Goal: Task Accomplishment & Management: Complete application form

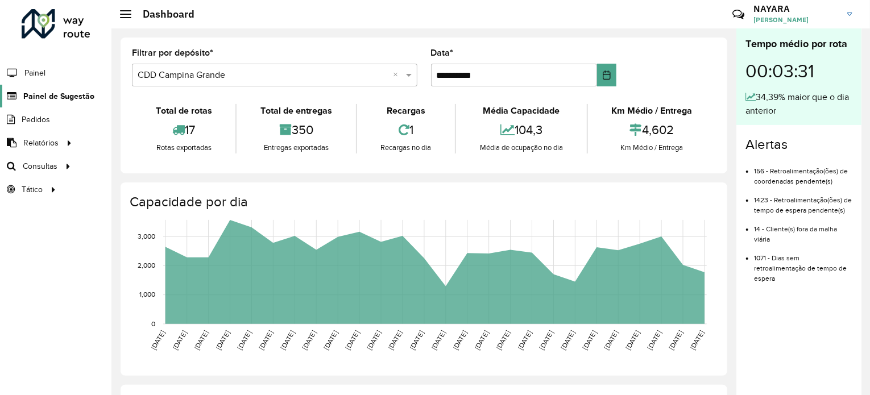
click at [57, 96] on span "Painel de Sugestão" at bounding box center [58, 96] width 71 height 12
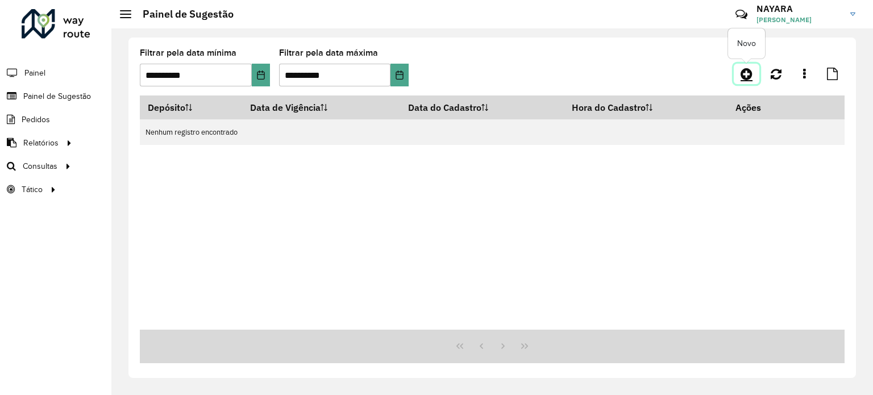
click at [745, 74] on icon at bounding box center [747, 74] width 12 height 14
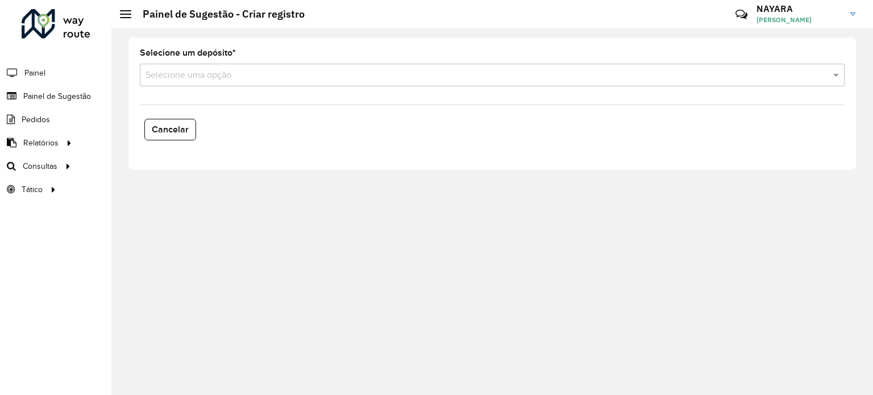
click at [301, 77] on input "text" at bounding box center [481, 76] width 671 height 14
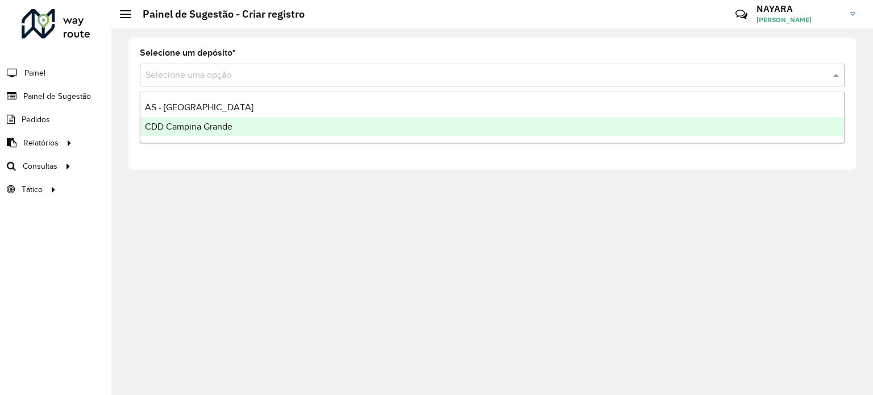
click at [214, 129] on span "CDD Campina Grande" at bounding box center [189, 127] width 88 height 10
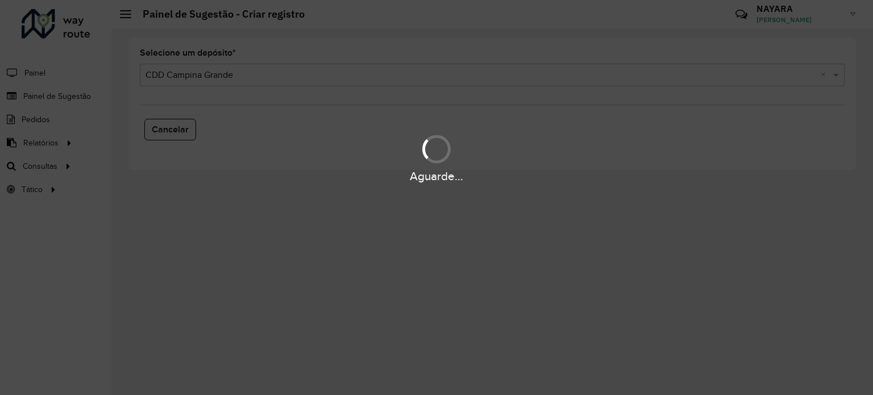
click at [248, 143] on div "Aguarde..." at bounding box center [436, 158] width 873 height 54
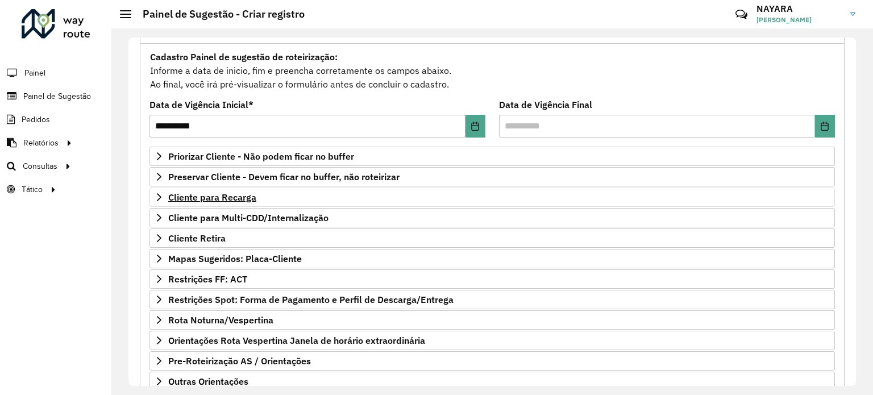
scroll to position [114, 0]
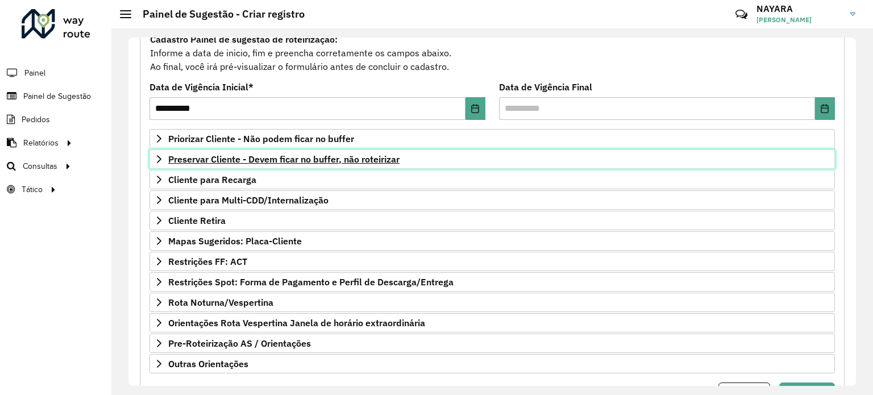
click at [288, 159] on span "Preservar Cliente - Devem ficar no buffer, não roteirizar" at bounding box center [283, 159] width 231 height 9
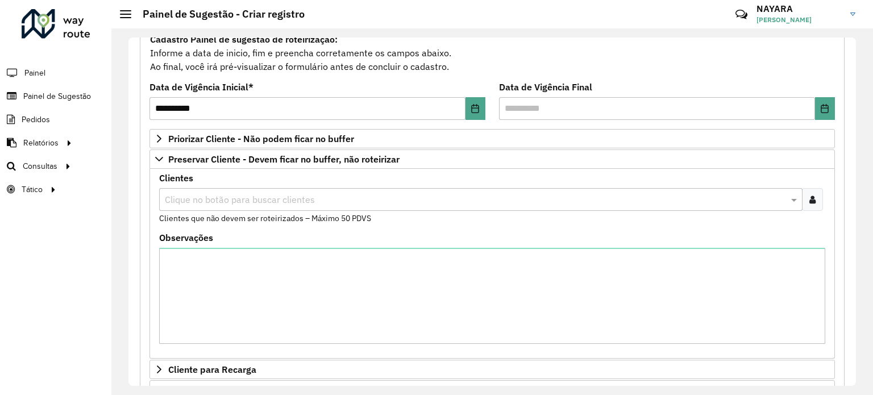
click at [364, 195] on input "text" at bounding box center [475, 200] width 627 height 14
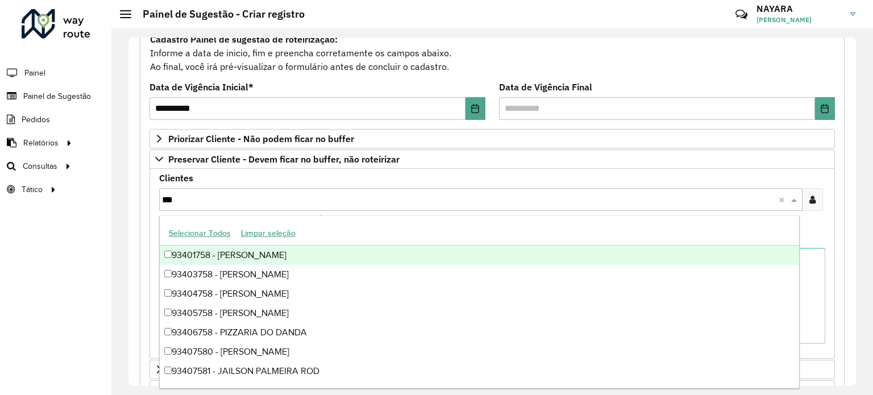
type input "****"
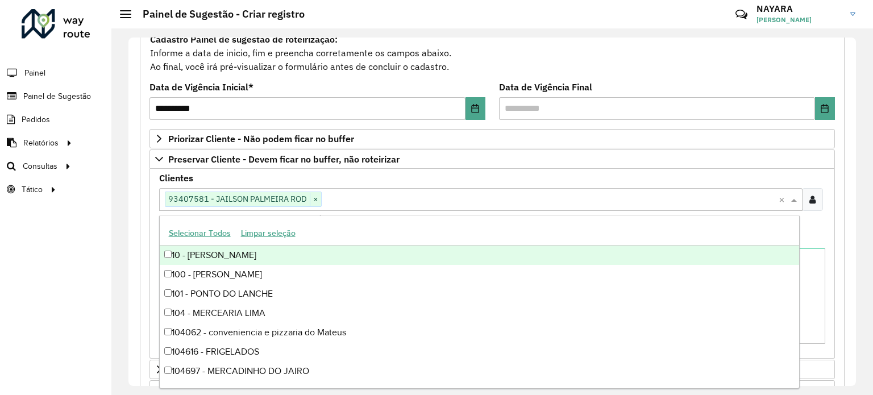
click at [131, 185] on div "**********" at bounding box center [493, 212] width 728 height 349
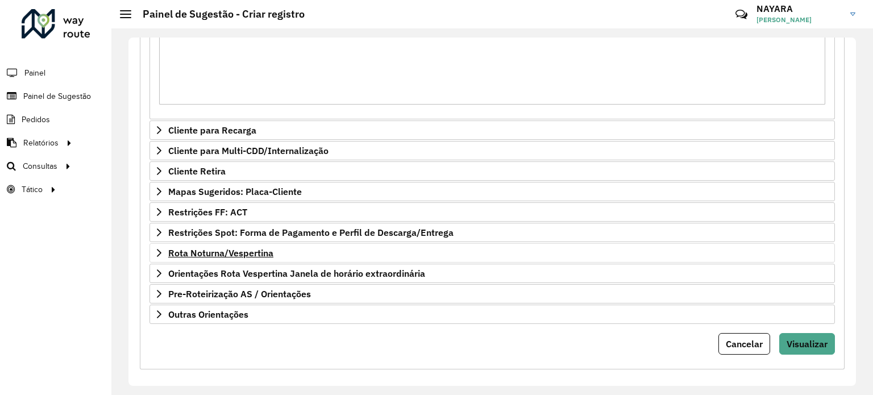
scroll to position [358, 0]
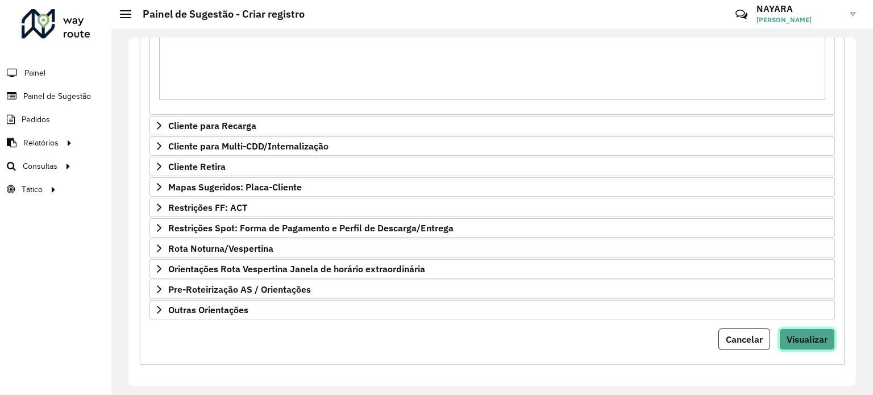
click at [817, 334] on span "Visualizar" at bounding box center [807, 339] width 41 height 11
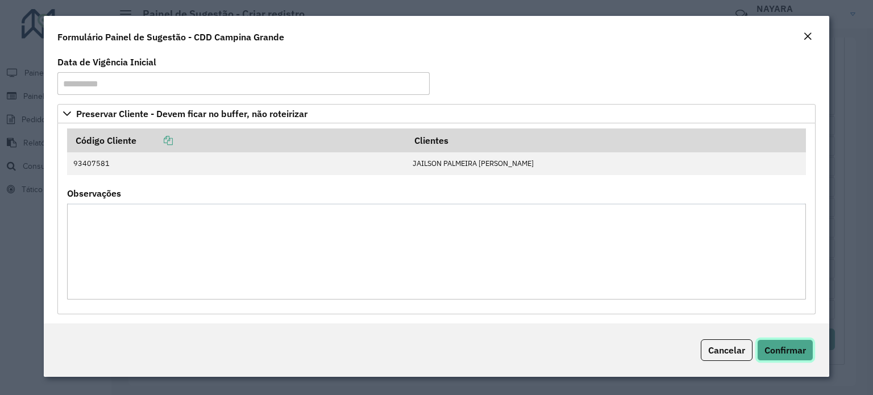
click at [772, 345] on span "Confirmar" at bounding box center [786, 350] width 42 height 11
